Goal: Find contact information: Find contact information

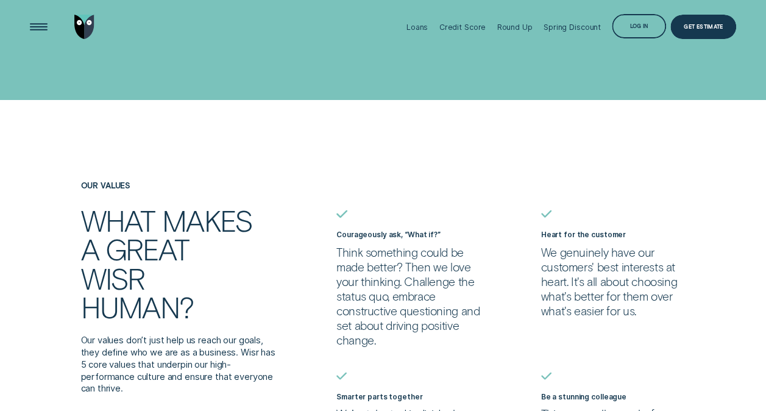
scroll to position [3112, 0]
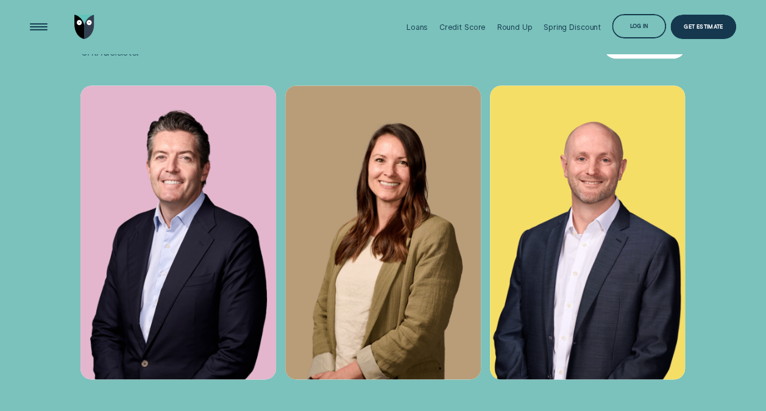
click at [663, 58] on div "Explore Our Team" at bounding box center [644, 46] width 82 height 24
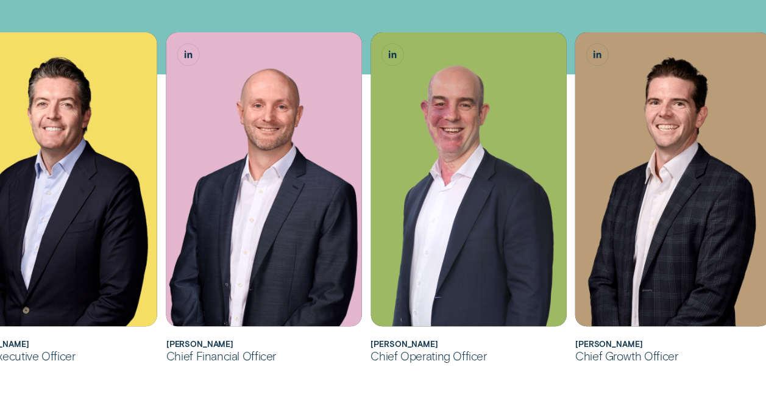
scroll to position [292, 0]
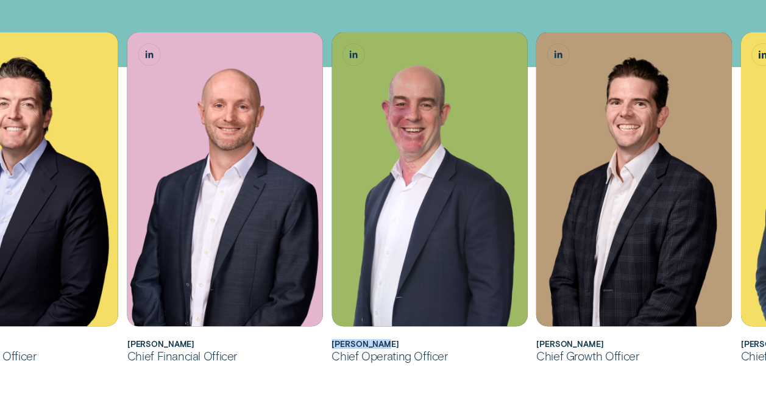
drag, startPoint x: 333, startPoint y: 344, endPoint x: 398, endPoint y: 344, distance: 65.2
click at [398, 344] on h2 "[PERSON_NAME]" at bounding box center [429, 343] width 196 height 9
copy h2 "[PERSON_NAME]"
drag, startPoint x: 660, startPoint y: 381, endPoint x: 562, endPoint y: 396, distance: 99.9
click at [562, 396] on div "[PERSON_NAME] joined Wisr as its Chief Financial Officer in [DATE] before being…" at bounding box center [383, 361] width 766 height 804
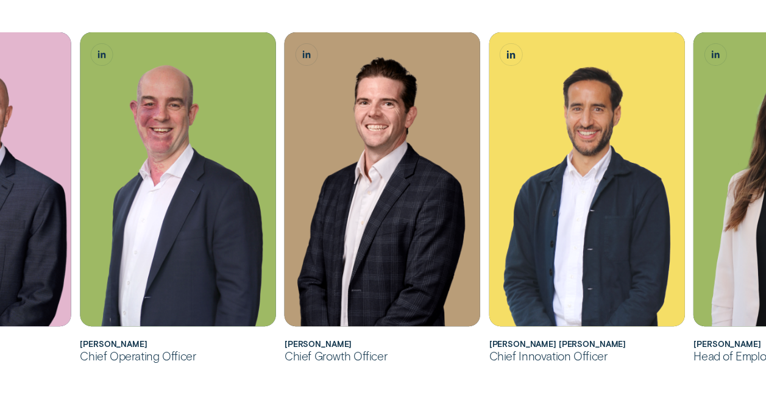
scroll to position [400, 0]
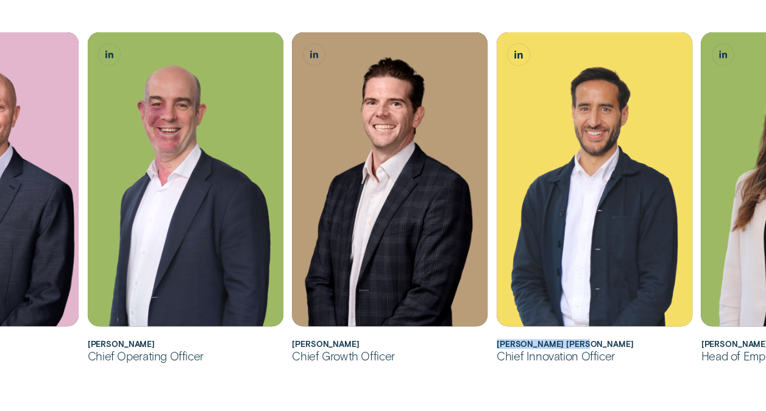
drag, startPoint x: 498, startPoint y: 344, endPoint x: 609, endPoint y: 345, distance: 110.3
click at [609, 345] on h2 "[PERSON_NAME] [PERSON_NAME]" at bounding box center [595, 343] width 196 height 9
copy h2 "[PERSON_NAME] [PERSON_NAME]"
